Goal: Information Seeking & Learning: Learn about a topic

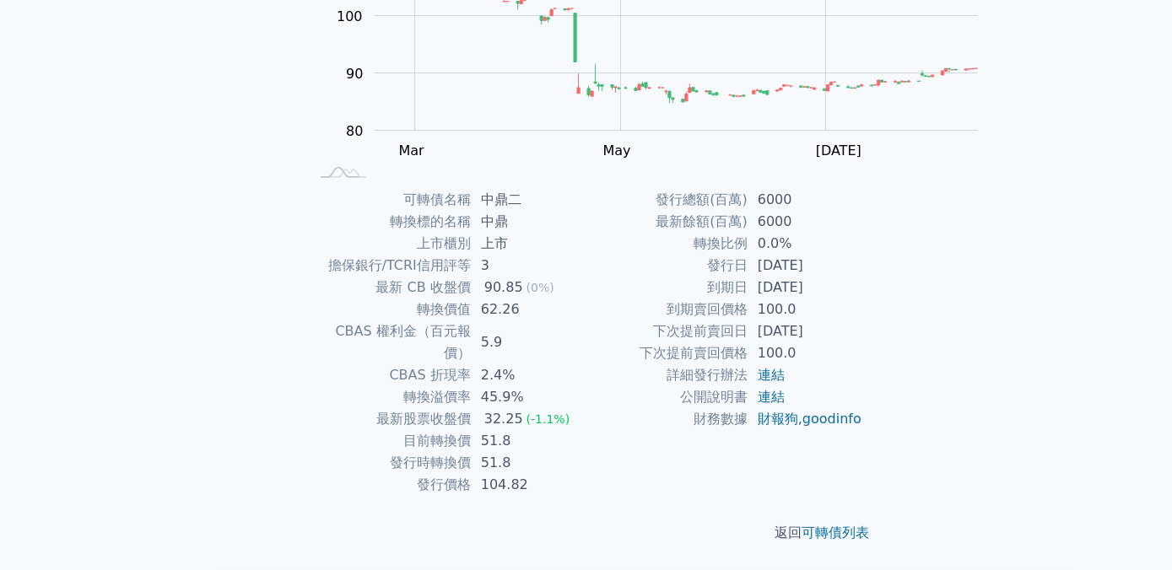
scroll to position [347, 0]
drag, startPoint x: 725, startPoint y: 191, endPoint x: 774, endPoint y: 187, distance: 49.9
click at [747, 233] on td "轉換比例" at bounding box center [666, 244] width 161 height 22
click at [707, 299] on td "到期賣回價格" at bounding box center [666, 310] width 161 height 22
click at [784, 367] on link "連結" at bounding box center [770, 375] width 27 height 16
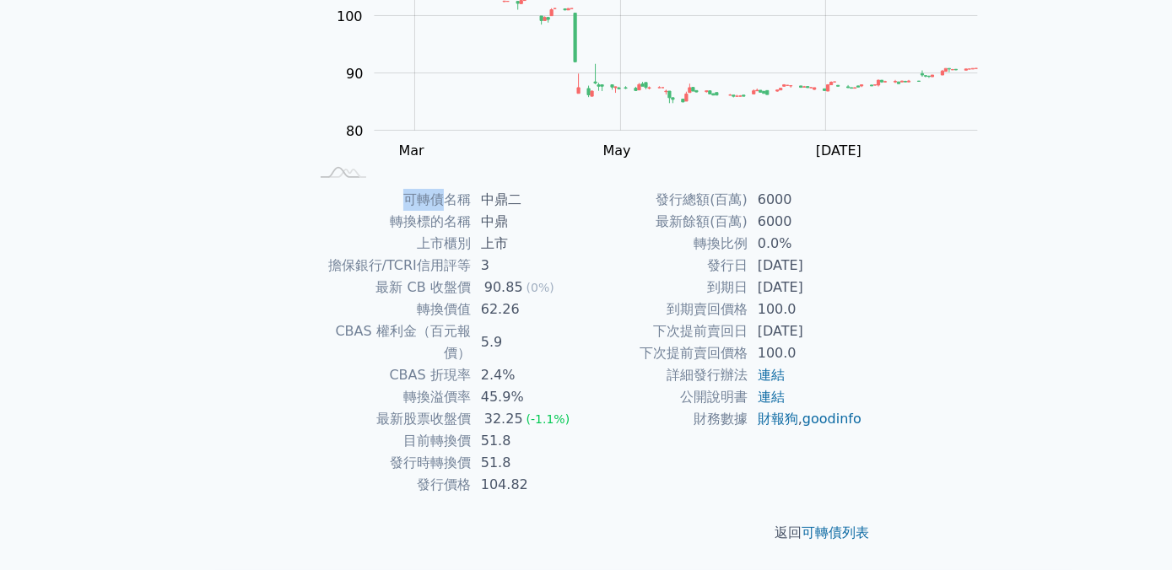
drag, startPoint x: 364, startPoint y: 131, endPoint x: 407, endPoint y: 132, distance: 43.9
click at [407, 189] on td "可轉債名稱" at bounding box center [390, 200] width 161 height 22
drag, startPoint x: 407, startPoint y: 132, endPoint x: 398, endPoint y: 137, distance: 10.6
drag, startPoint x: 377, startPoint y: 271, endPoint x: 441, endPoint y: 280, distance: 64.8
click at [441, 299] on tr "轉換價值 62.26" at bounding box center [448, 310] width 277 height 22
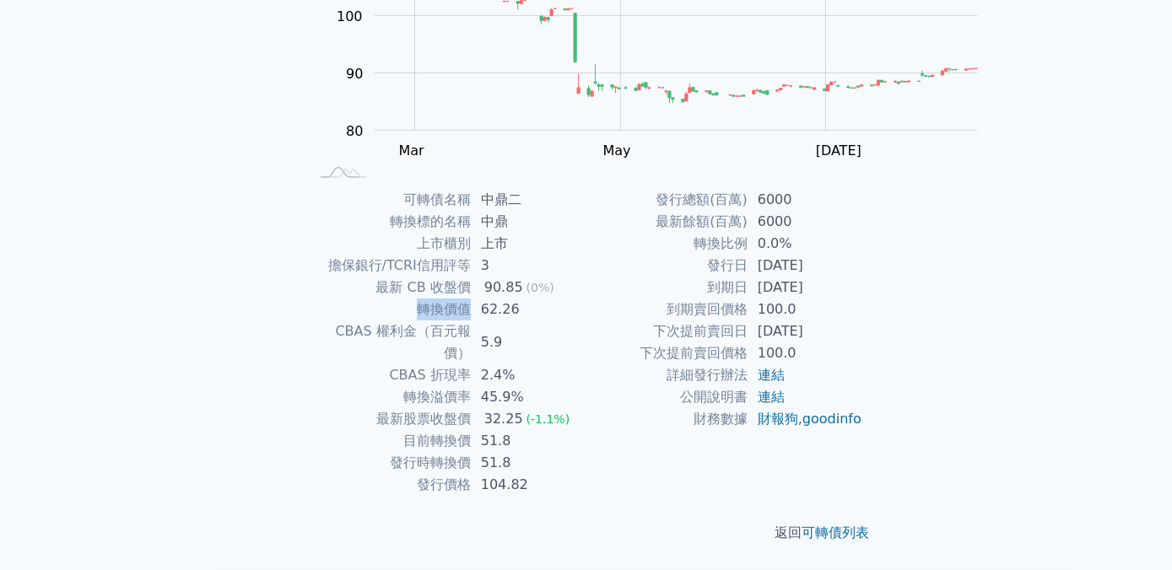
drag, startPoint x: 441, startPoint y: 280, endPoint x: 425, endPoint y: 273, distance: 17.4
copy td "轉換價值"
